Goal: Information Seeking & Learning: Learn about a topic

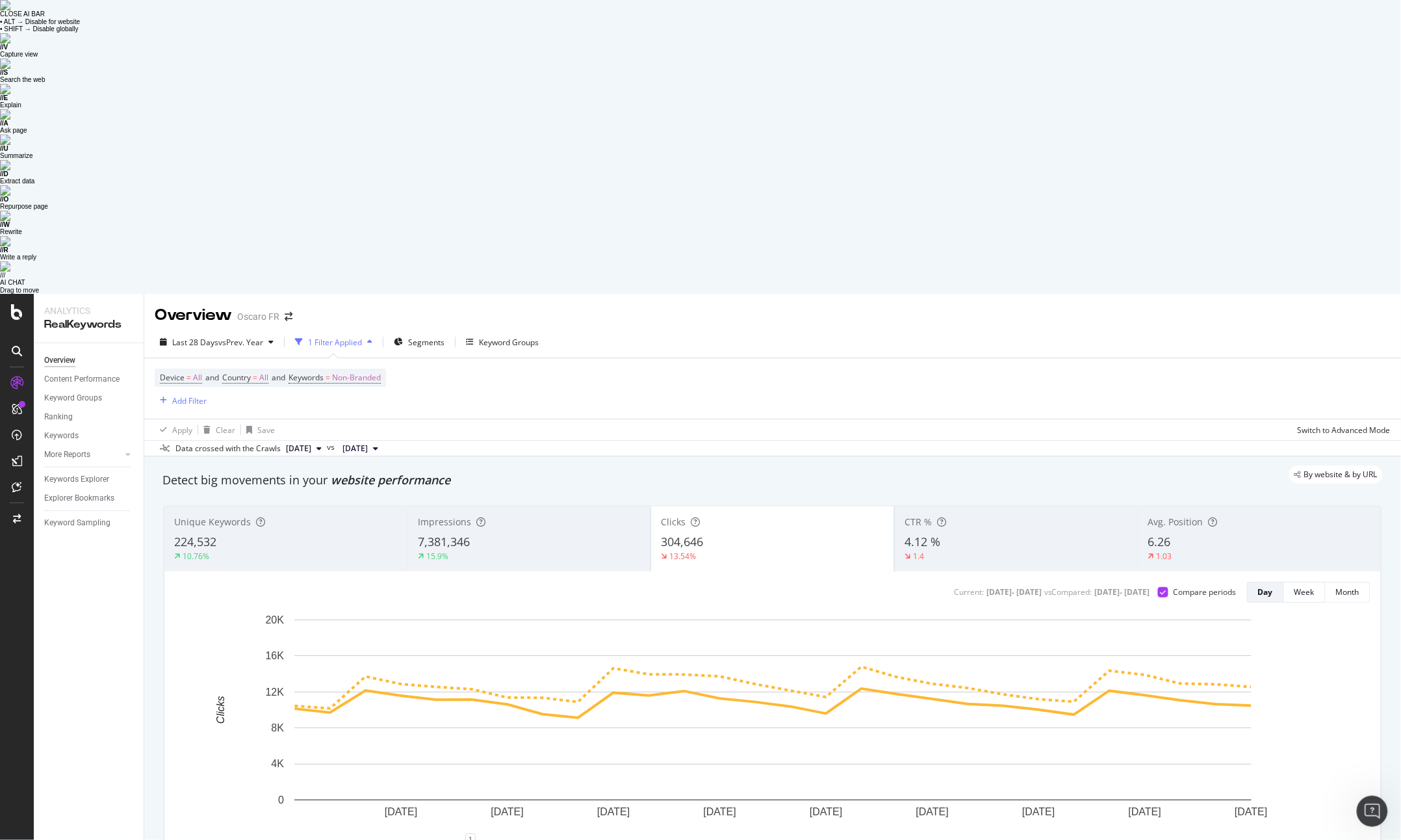
click at [553, 550] on div "15.9%" at bounding box center [529, 556] width 223 height 11
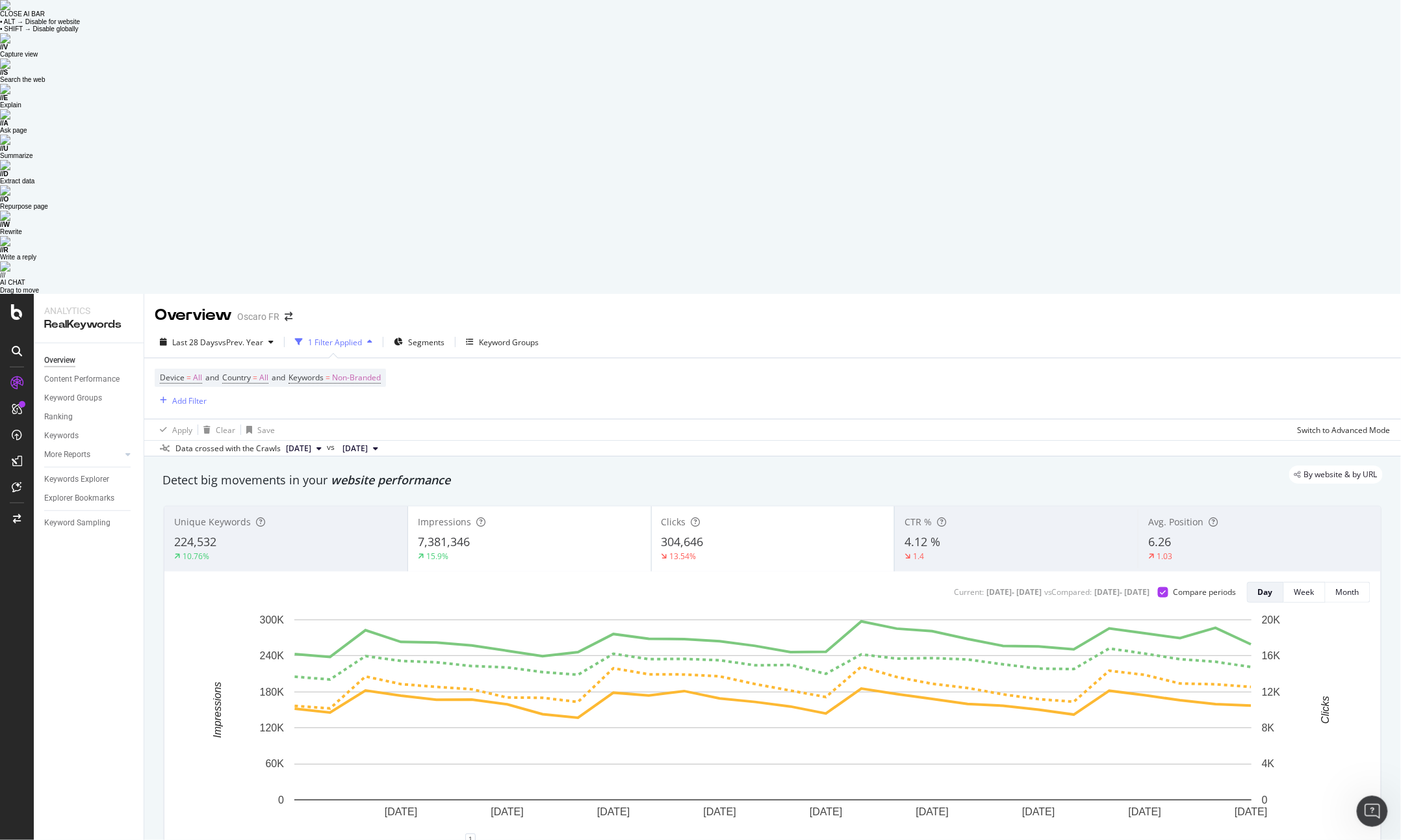
click at [713, 534] on div "304,646" at bounding box center [773, 542] width 223 height 17
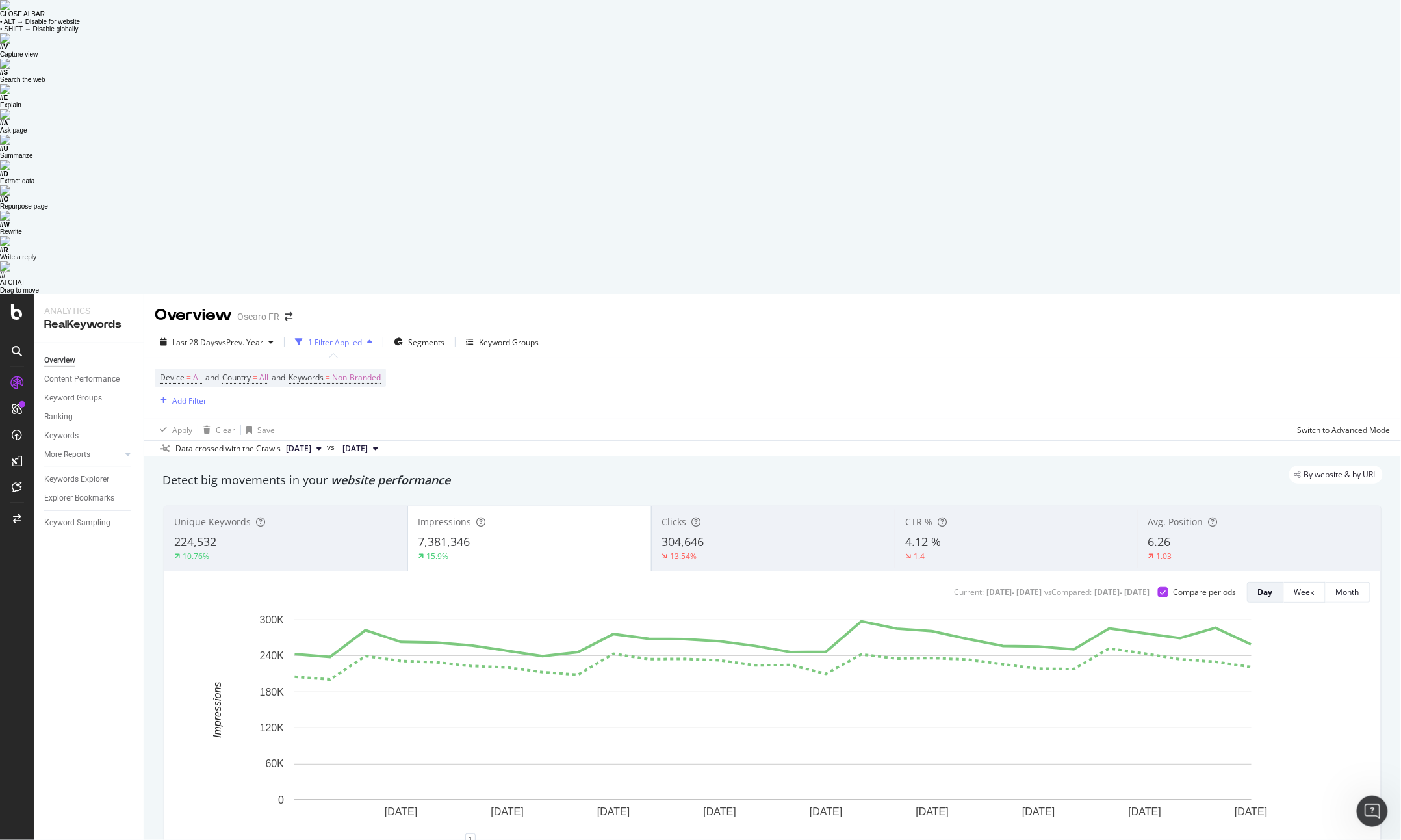
click at [721, 534] on div "304,646" at bounding box center [773, 542] width 223 height 17
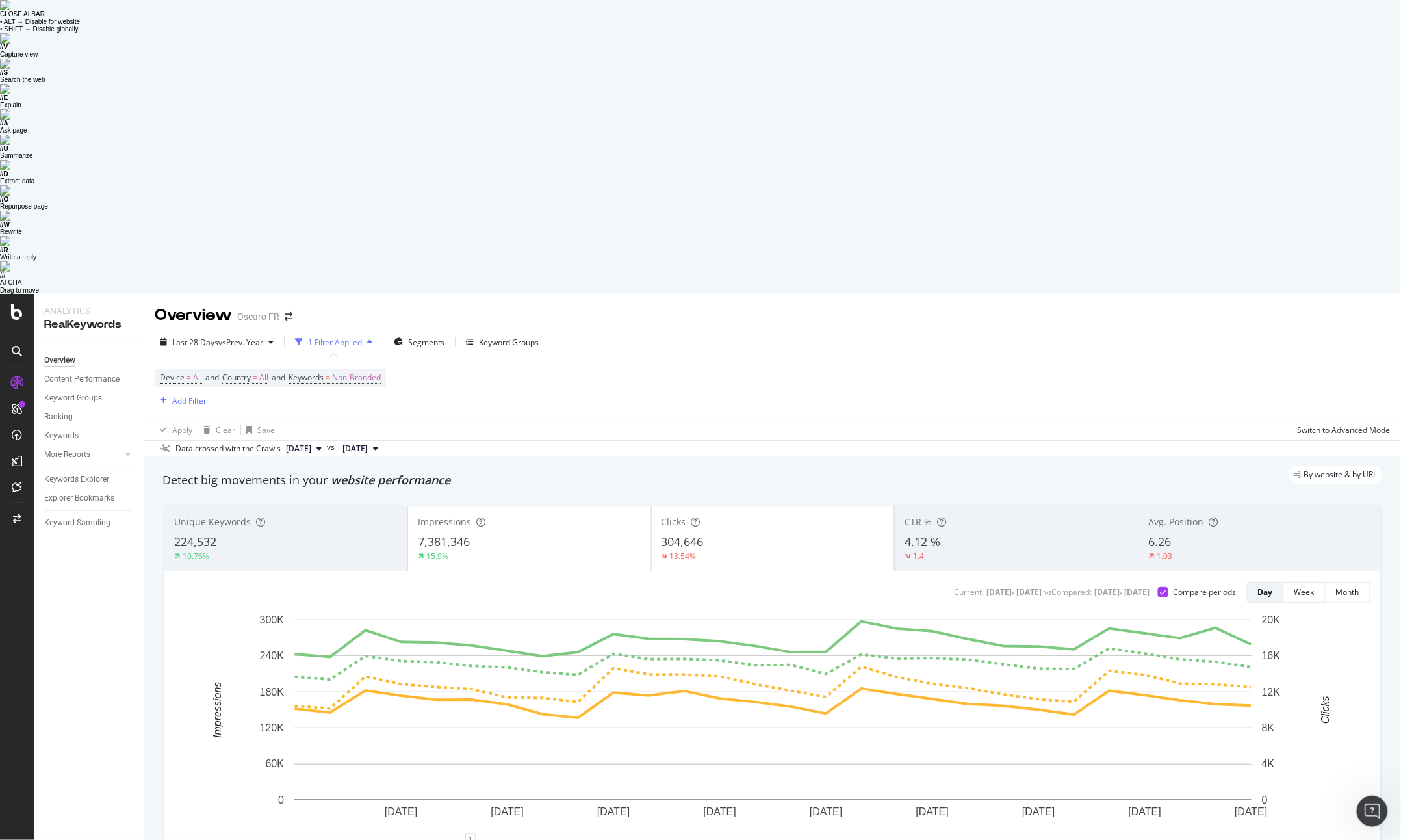
click at [536, 534] on div "7,381,346" at bounding box center [529, 542] width 223 height 17
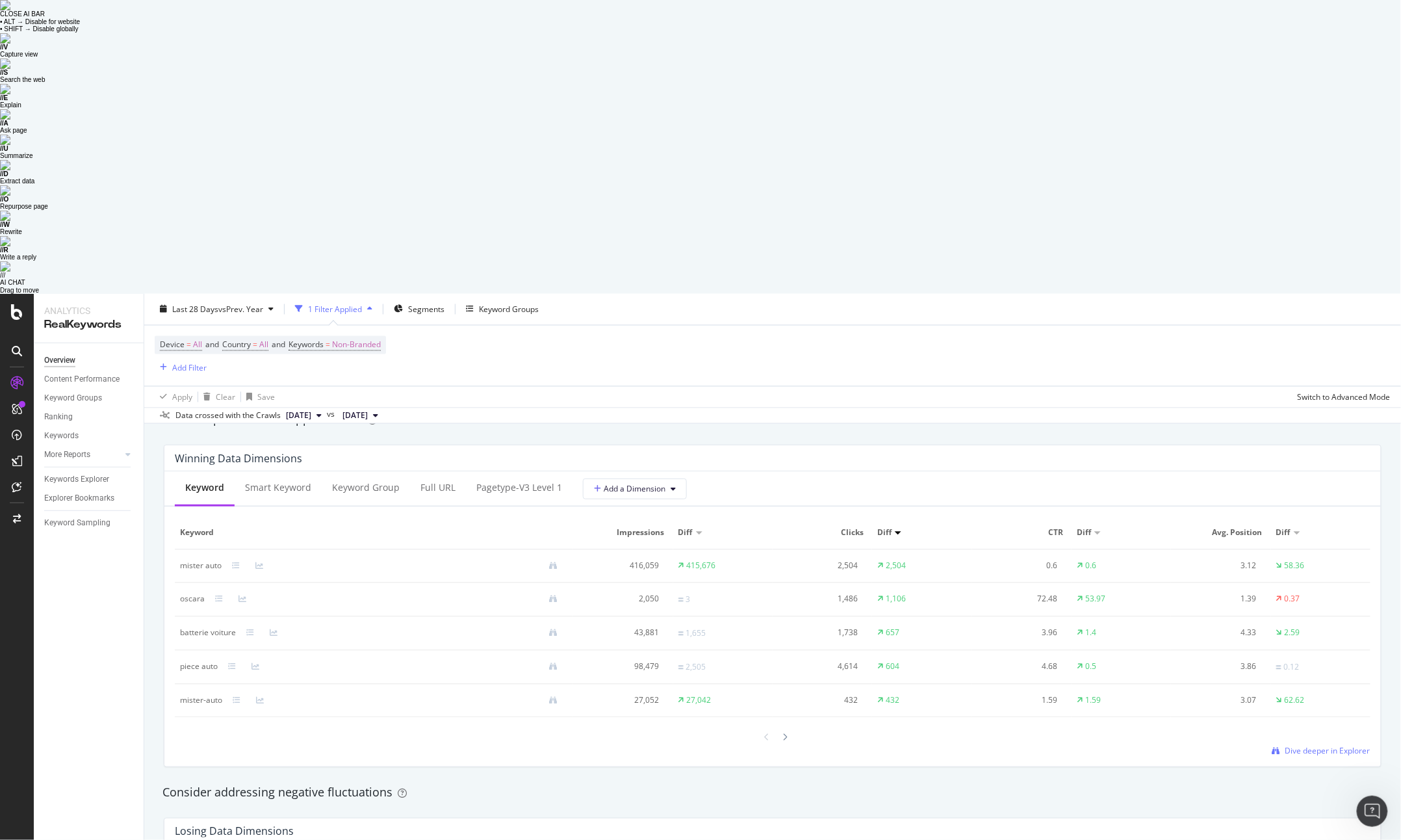
scroll to position [1393, 0]
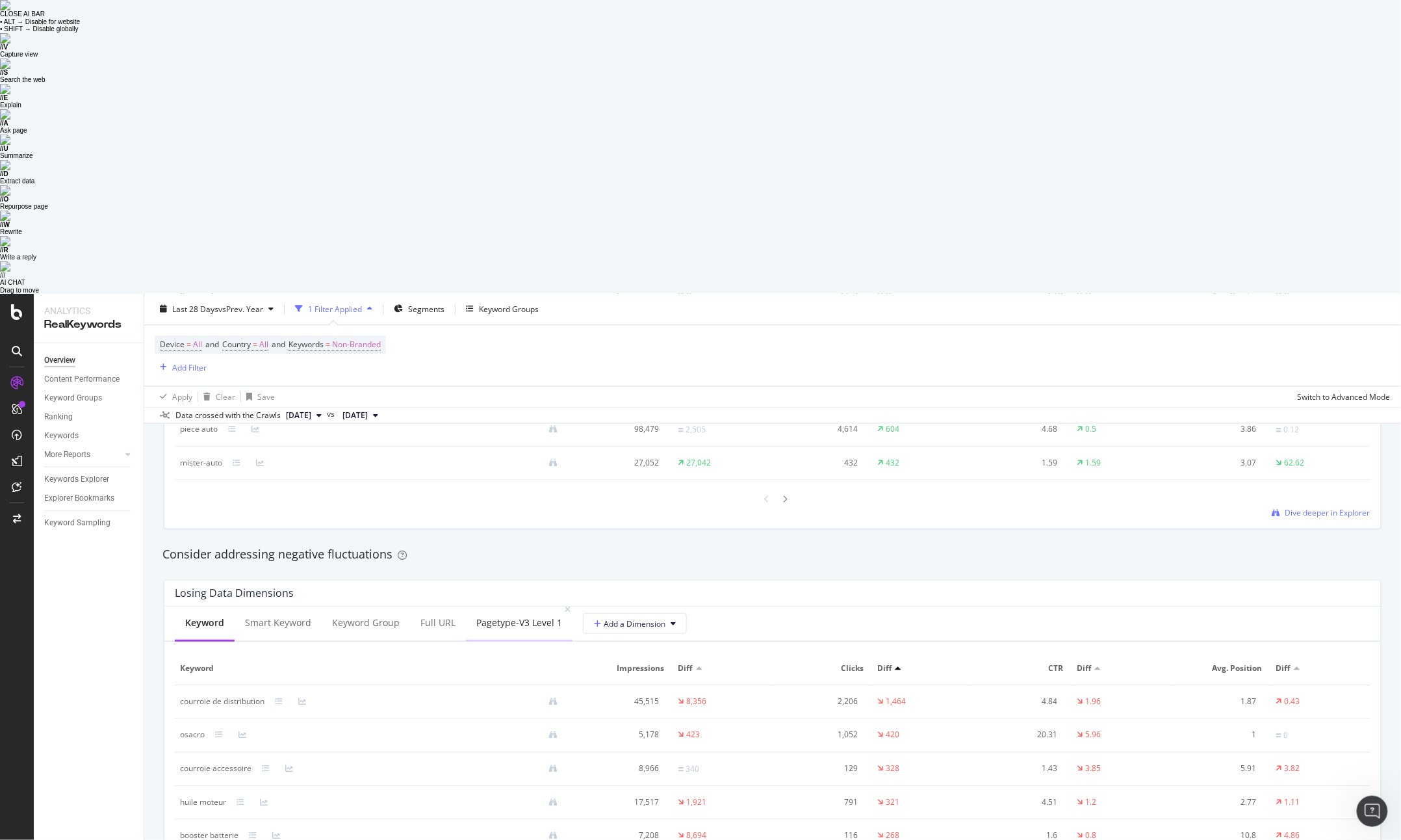
click at [507, 606] on div "pagetype-v3 Level 1" at bounding box center [519, 623] width 107 height 36
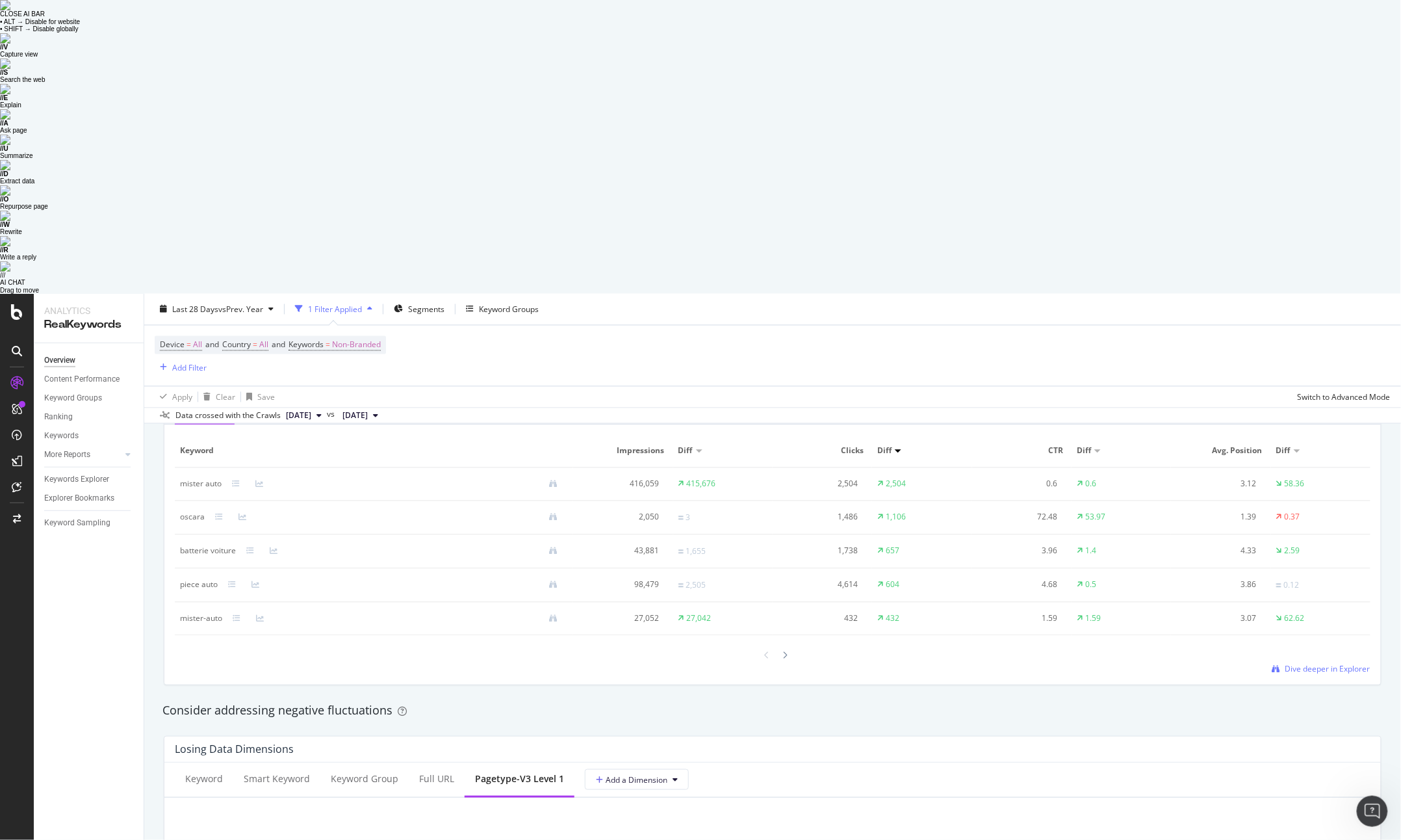
scroll to position [1181, 0]
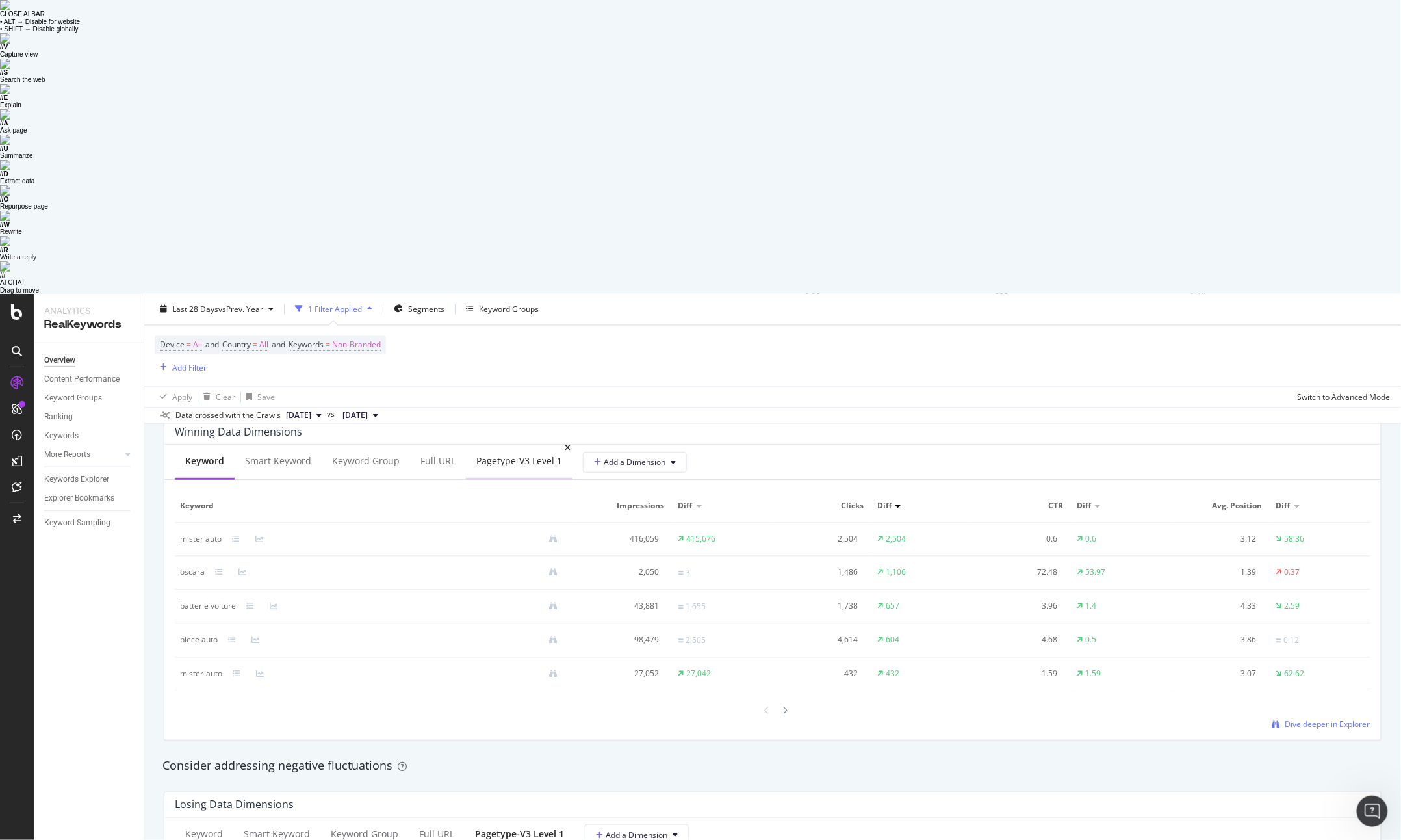
click at [496, 454] on div "pagetype-v3 Level 1" at bounding box center [519, 460] width 86 height 13
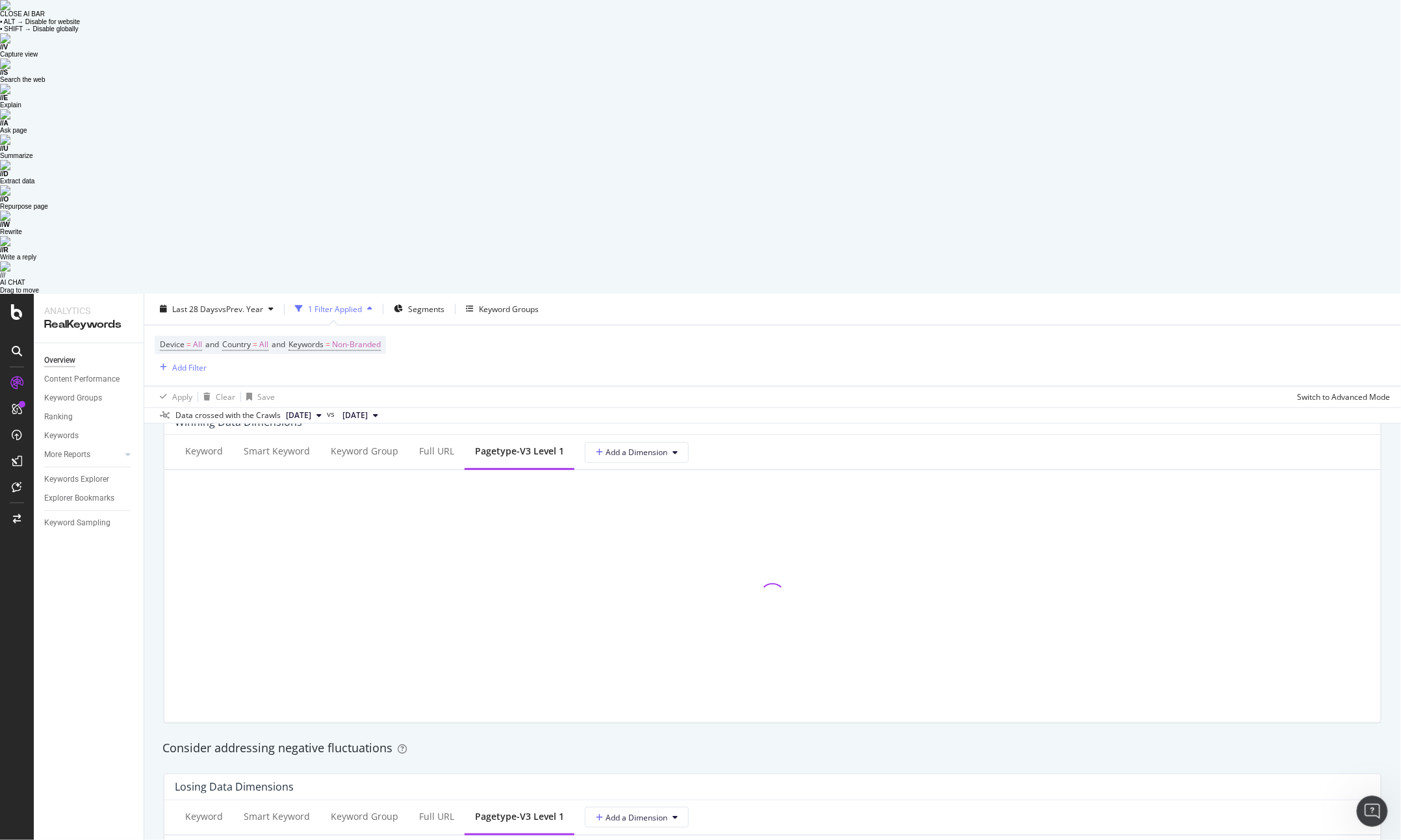
scroll to position [1186, 0]
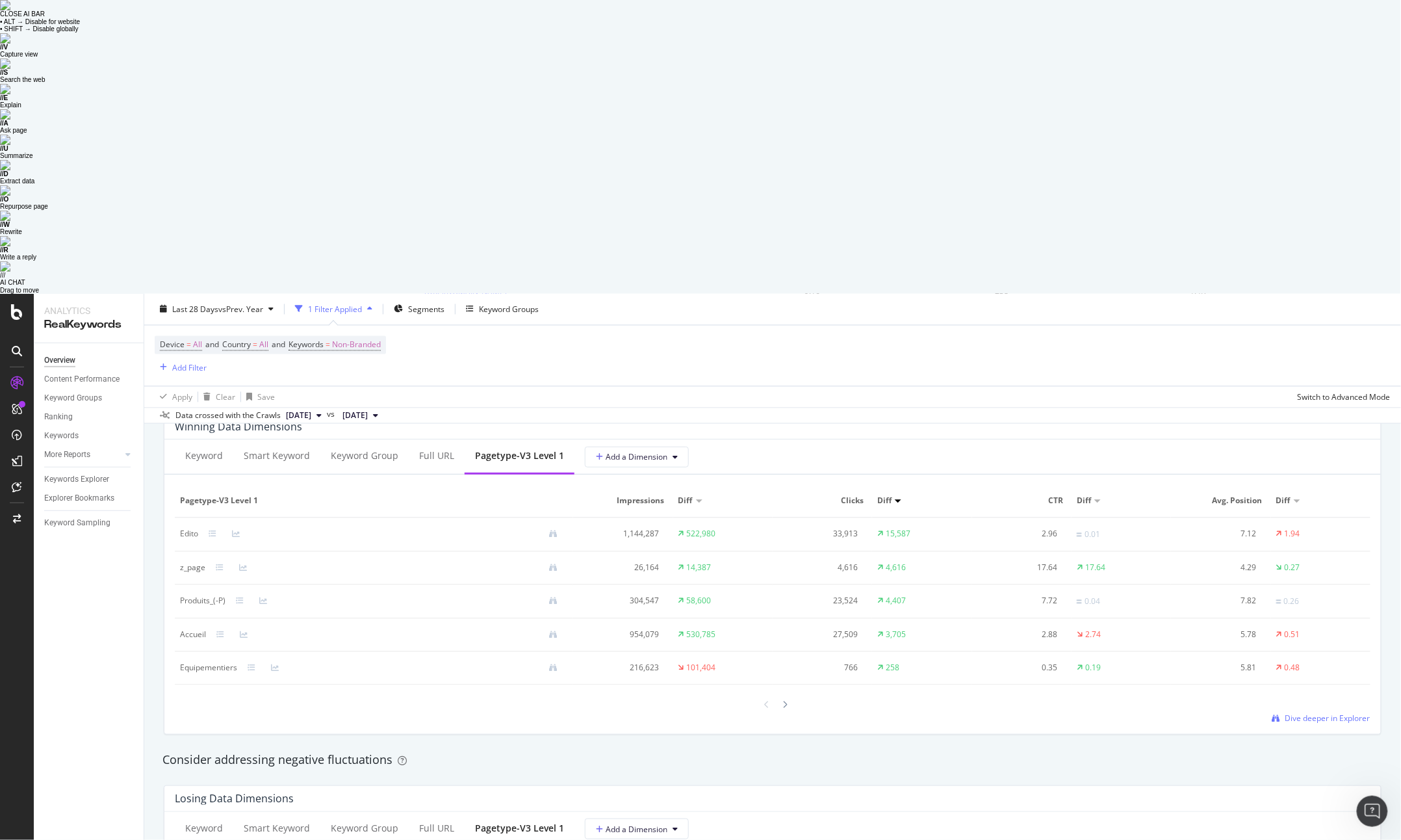
click at [463, 752] on div "Consider addressing negative fluctuations" at bounding box center [773, 760] width 1221 height 17
